Goal: Task Accomplishment & Management: Manage account settings

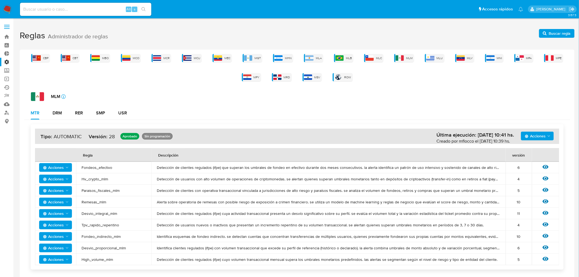
click at [9, 86] on link "Ejecuciones automáticas" at bounding box center [32, 87] width 65 height 8
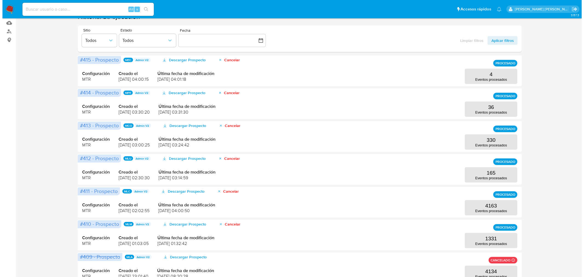
scroll to position [91, 0]
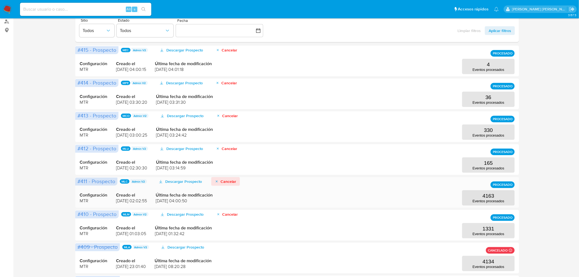
click at [229, 179] on span "Cancelar" at bounding box center [229, 181] width 16 height 9
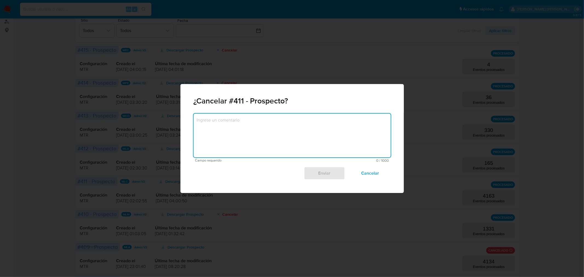
click at [251, 129] on textarea at bounding box center [292, 136] width 197 height 44
type textarea "A"
type textarea "Cance"
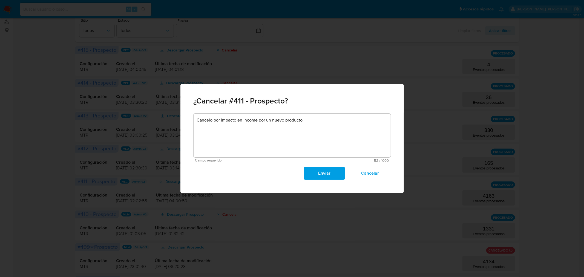
click at [337, 129] on textarea "Cancelo por impacto en income por un nuevo producto" at bounding box center [292, 136] width 197 height 44
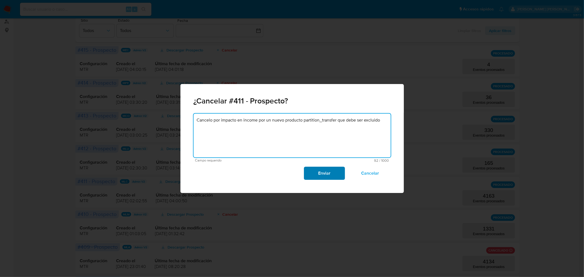
type textarea "Cancelo por impacto en income por un nuevo producto partition_transfer que debe…"
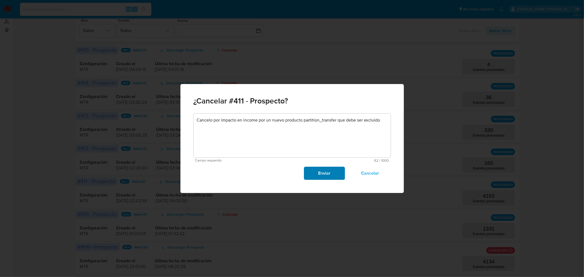
click at [325, 173] on span "Enviar" at bounding box center [324, 173] width 27 height 12
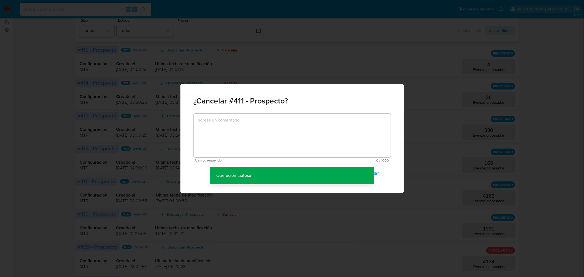
click at [538, 141] on div "¿Cancelar #411 - Prospecto? Campo requerido 0 / 1000 1000 caracteres restantes …" at bounding box center [292, 138] width 584 height 277
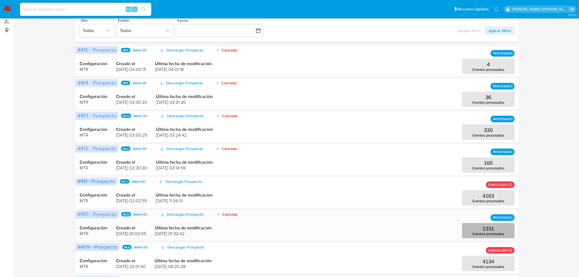
click at [492, 228] on p "1331" at bounding box center [489, 229] width 12 height 6
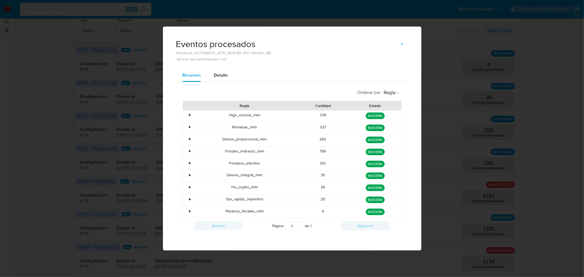
click at [400, 48] on span "button" at bounding box center [402, 44] width 4 height 8
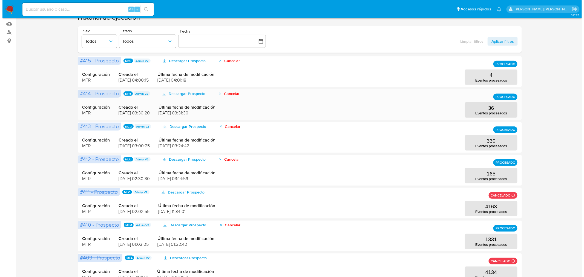
scroll to position [0, 0]
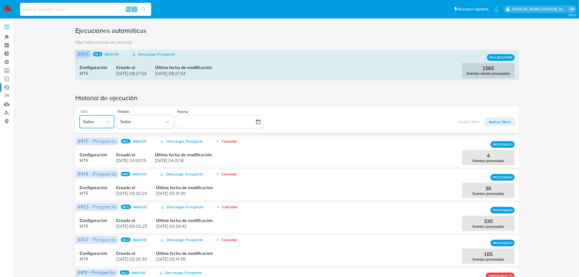
click at [103, 117] on button "Todos" at bounding box center [96, 121] width 35 height 13
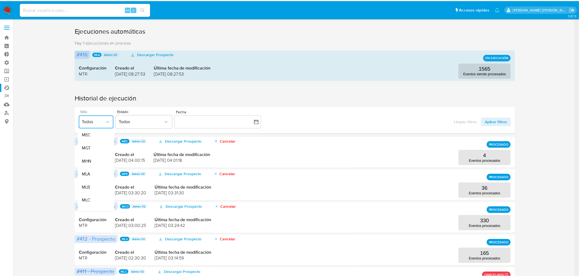
scroll to position [91, 0]
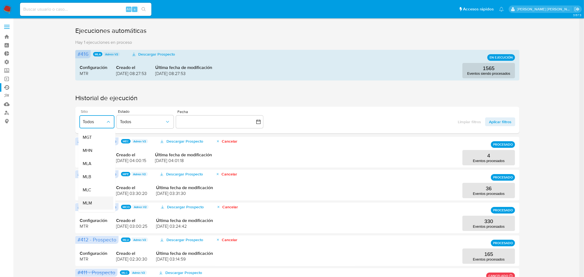
click at [93, 201] on div "MLM" at bounding box center [93, 203] width 23 height 13
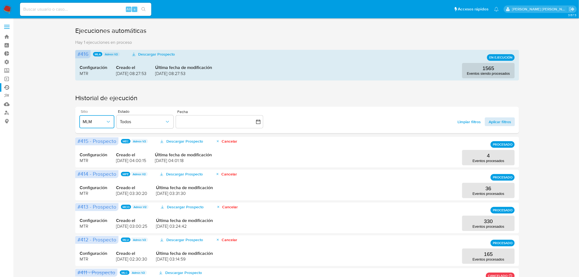
click at [499, 123] on span "Aplicar filtros" at bounding box center [500, 121] width 22 height 9
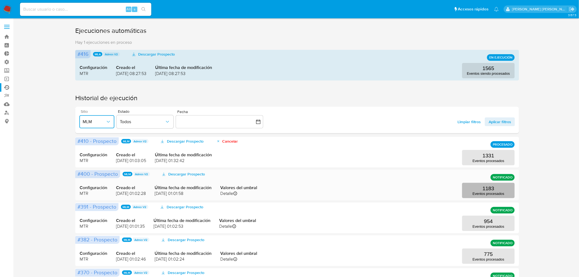
click at [494, 185] on button "1183 Eventos procesados" at bounding box center [488, 190] width 53 height 15
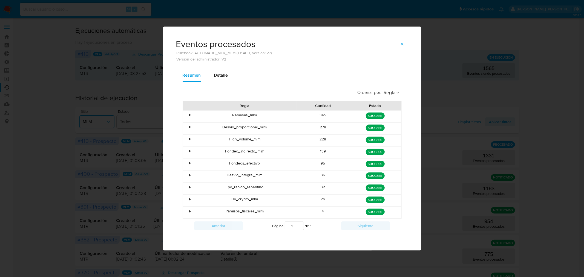
click at [403, 45] on icon "button" at bounding box center [402, 44] width 4 height 4
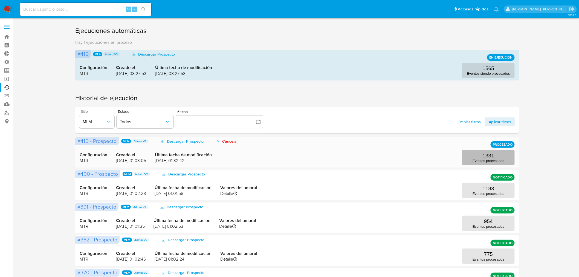
click at [486, 159] on p "Eventos procesados" at bounding box center [489, 161] width 32 height 4
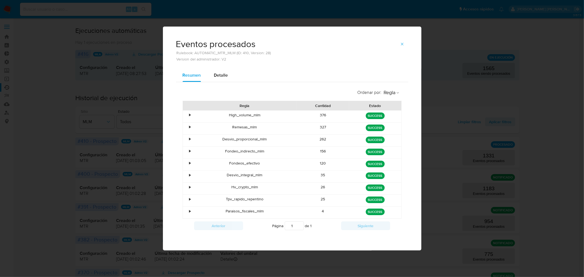
drag, startPoint x: 404, startPoint y: 44, endPoint x: 566, endPoint y: 39, distance: 161.6
click at [490, 35] on div "Eventos procesados Rulebook: AUTOMATIC_MTR_MLM (ID: 410, Version: 28) Version d…" at bounding box center [292, 138] width 584 height 277
click at [403, 47] on span "button" at bounding box center [402, 44] width 4 height 8
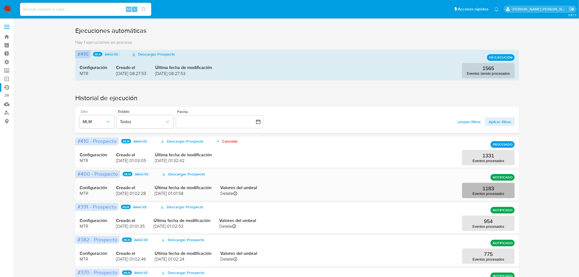
drag, startPoint x: 488, startPoint y: 200, endPoint x: 478, endPoint y: 189, distance: 15.1
click at [478, 189] on button "1183 Eventos procesados" at bounding box center [488, 190] width 53 height 15
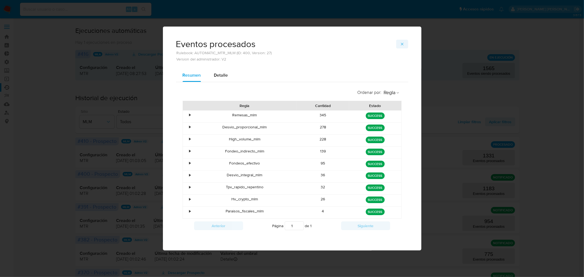
click at [405, 42] on button "button" at bounding box center [402, 44] width 12 height 9
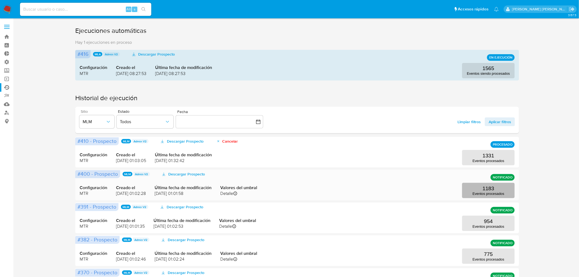
click at [478, 187] on button "1183 Eventos procesados" at bounding box center [488, 190] width 53 height 15
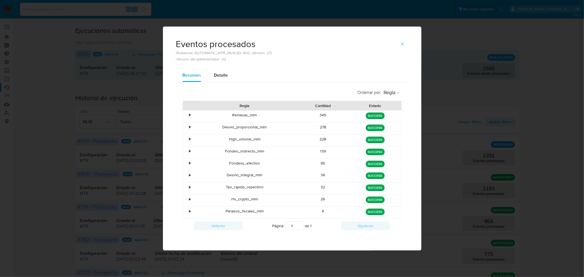
drag, startPoint x: 403, startPoint y: 45, endPoint x: 454, endPoint y: 40, distance: 51.7
click at [406, 45] on button "button" at bounding box center [402, 44] width 12 height 9
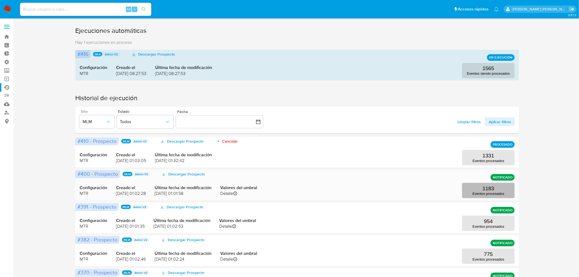
click at [486, 188] on p "1183" at bounding box center [489, 189] width 12 height 6
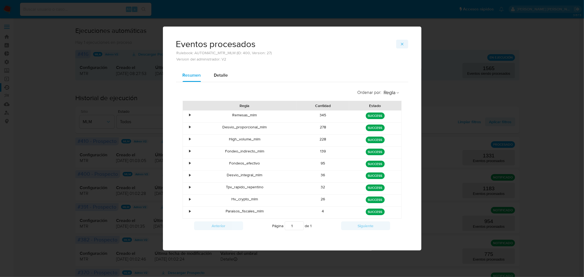
click at [401, 43] on icon "button" at bounding box center [402, 44] width 4 height 4
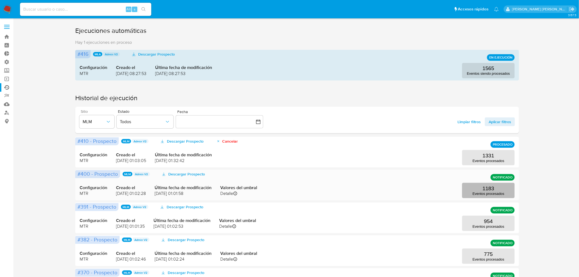
click at [490, 188] on p "1183" at bounding box center [489, 189] width 12 height 6
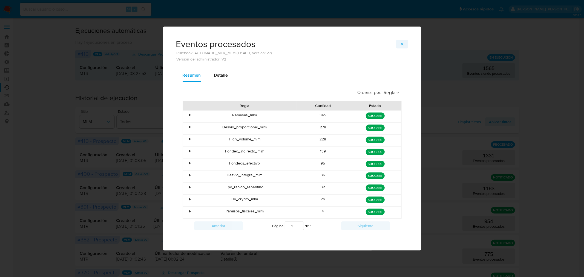
click at [401, 44] on icon "button" at bounding box center [402, 44] width 4 height 4
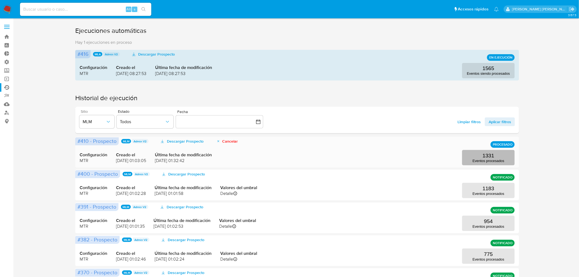
click at [482, 157] on button "1331 Eventos procesados" at bounding box center [488, 157] width 53 height 15
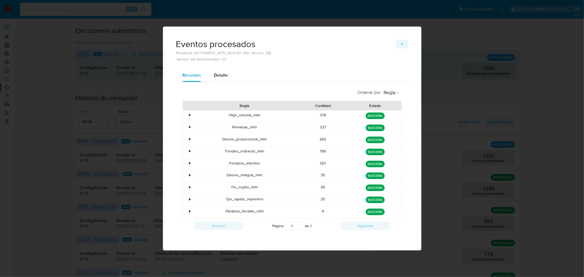
click at [404, 41] on span "button" at bounding box center [402, 44] width 4 height 8
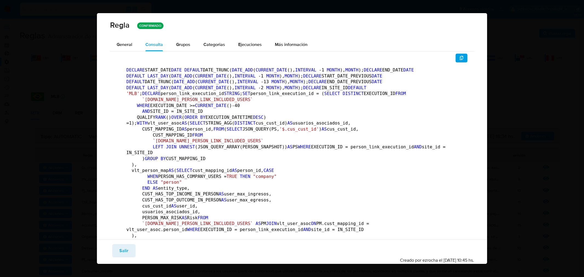
scroll to position [121, 0]
click at [126, 249] on span "Salir" at bounding box center [123, 251] width 9 height 12
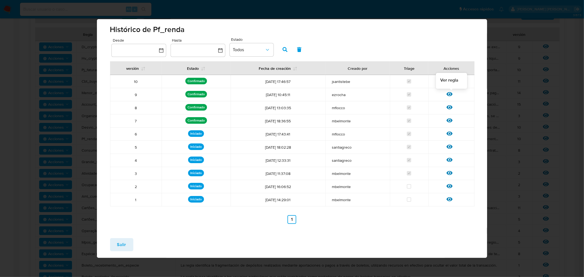
click at [449, 94] on icon at bounding box center [449, 94] width 6 height 6
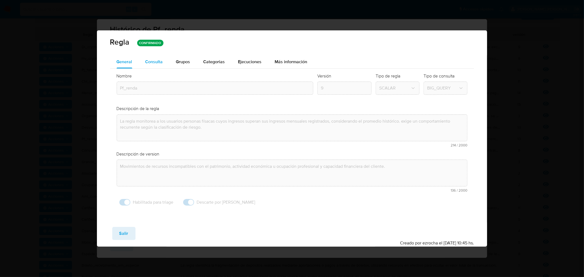
click at [149, 62] on span "Consulta" at bounding box center [154, 62] width 18 height 6
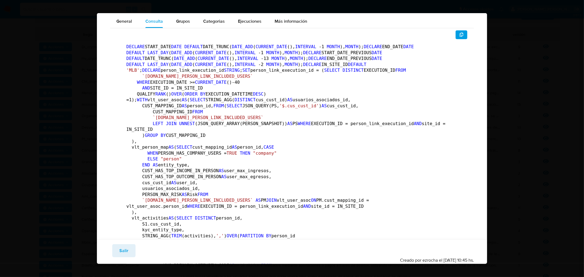
scroll to position [0, 0]
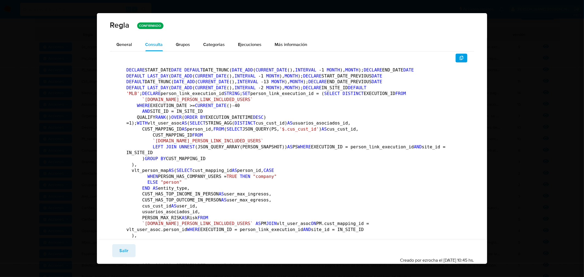
drag, startPoint x: 460, startPoint y: 56, endPoint x: 445, endPoint y: 55, distance: 15.3
click at [460, 56] on button "button" at bounding box center [461, 58] width 12 height 9
